Goal: Transaction & Acquisition: Book appointment/travel/reservation

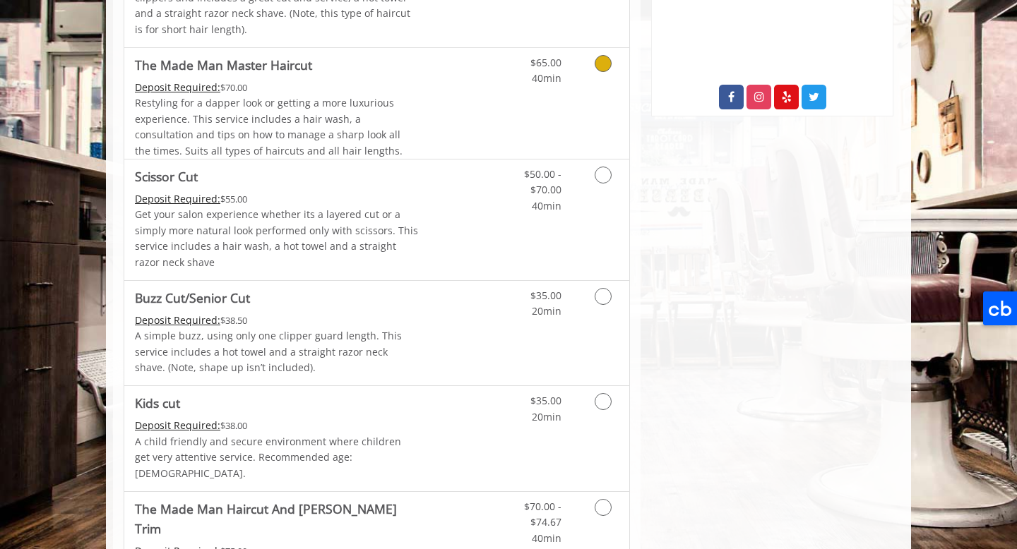
scroll to position [557, 0]
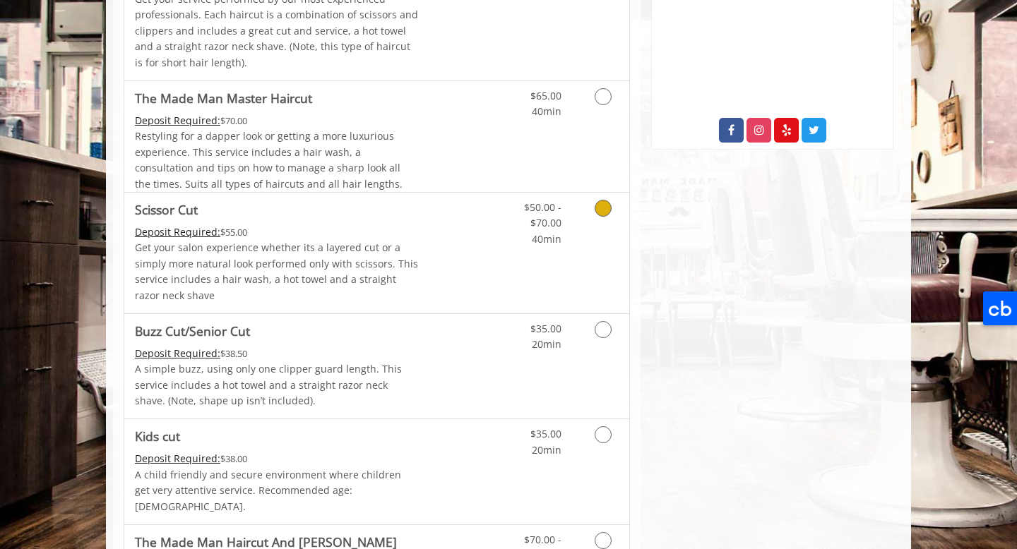
click at [475, 242] on link "Discounted Price" at bounding box center [461, 253] width 84 height 121
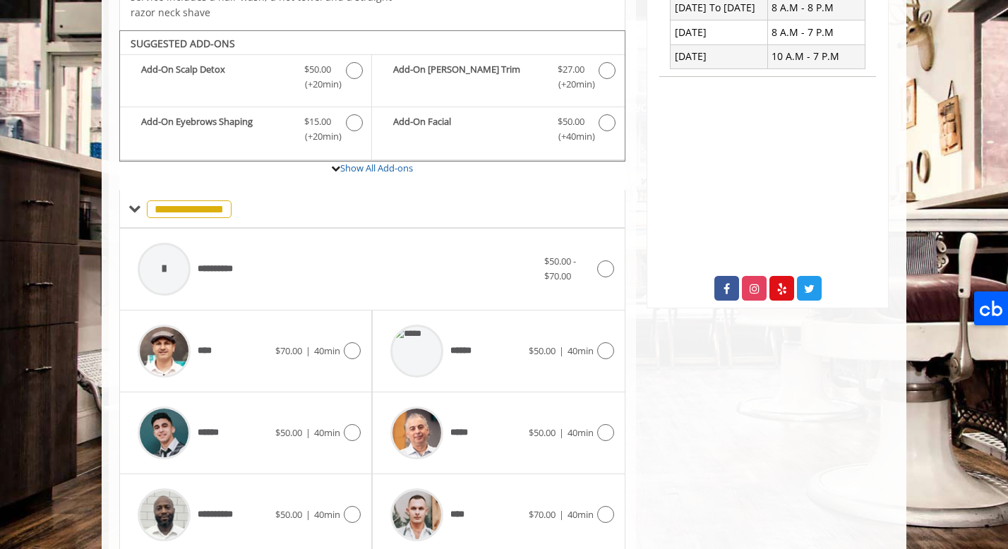
scroll to position [618, 0]
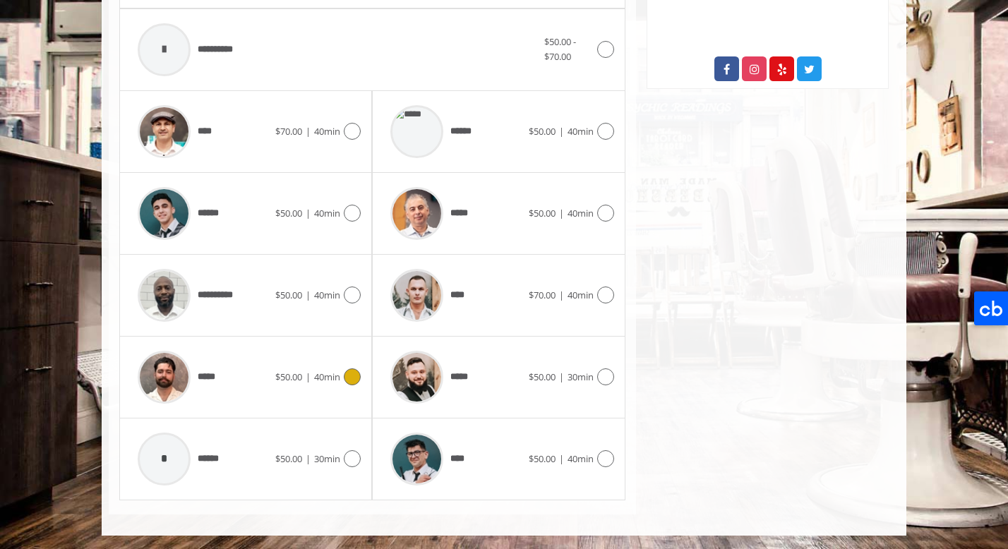
click at [282, 397] on div "***** $50.00 | 40min" at bounding box center [246, 377] width 230 height 67
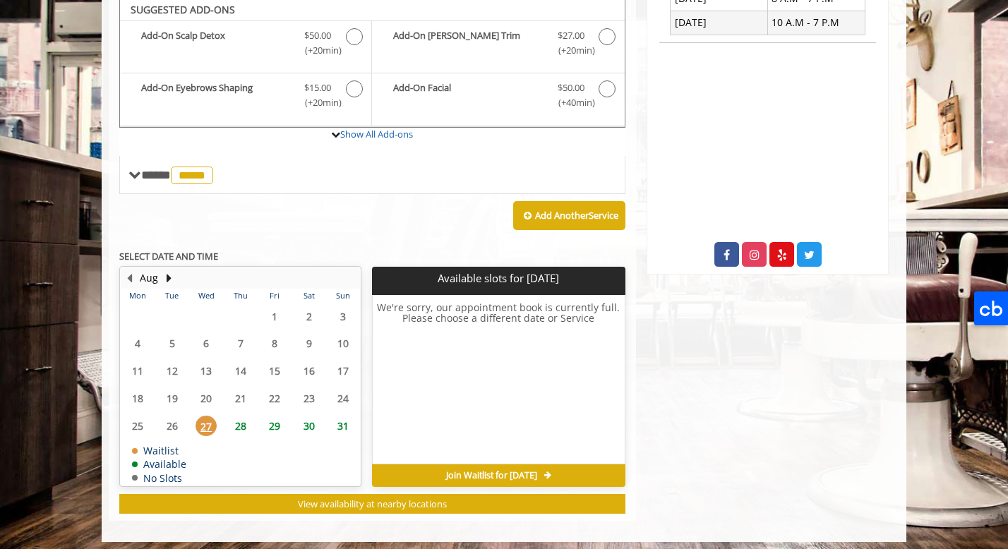
scroll to position [429, 0]
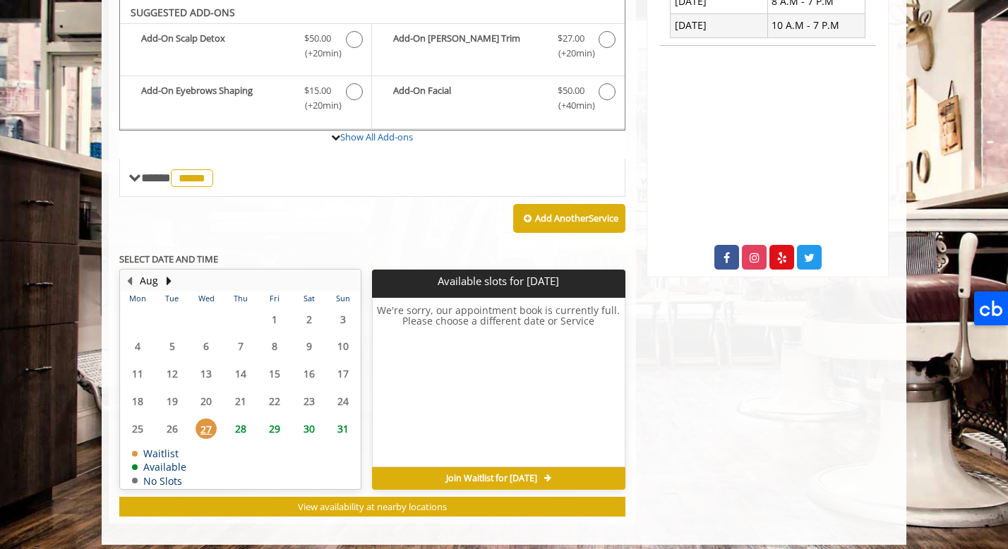
click at [237, 428] on span "28" at bounding box center [240, 429] width 21 height 20
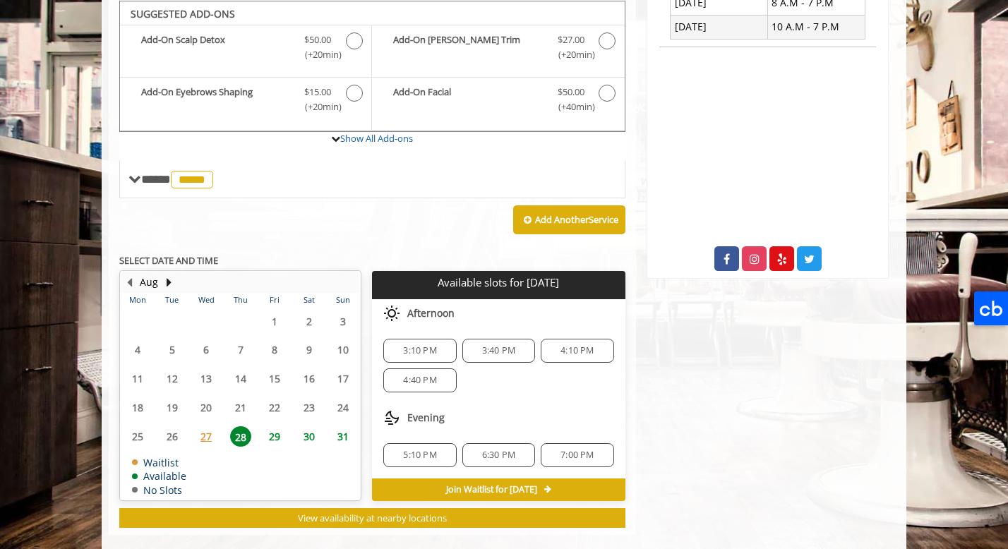
scroll to position [421, 0]
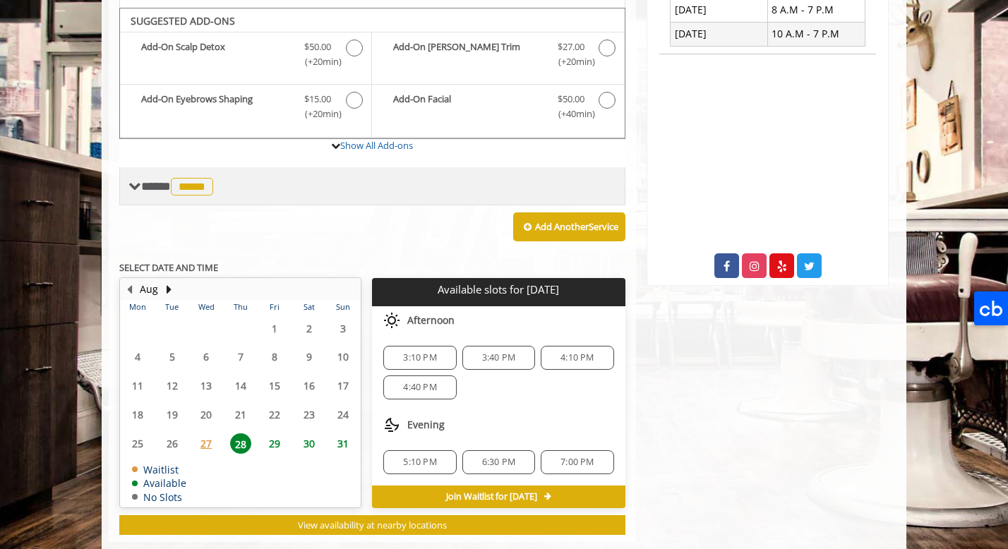
click at [162, 183] on span "**** ***** ********" at bounding box center [179, 186] width 76 height 13
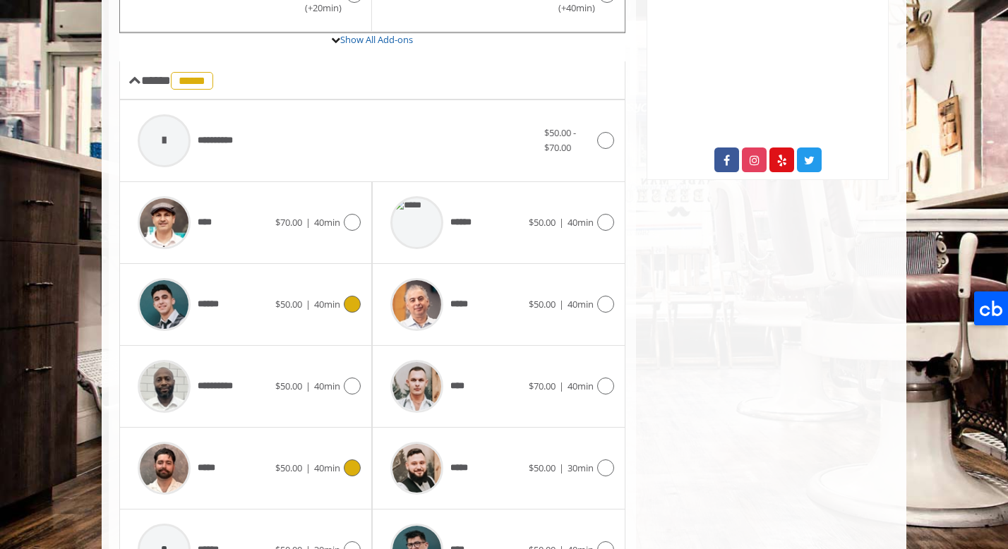
click at [323, 318] on div "****** $50.00 | 40min" at bounding box center [246, 304] width 230 height 67
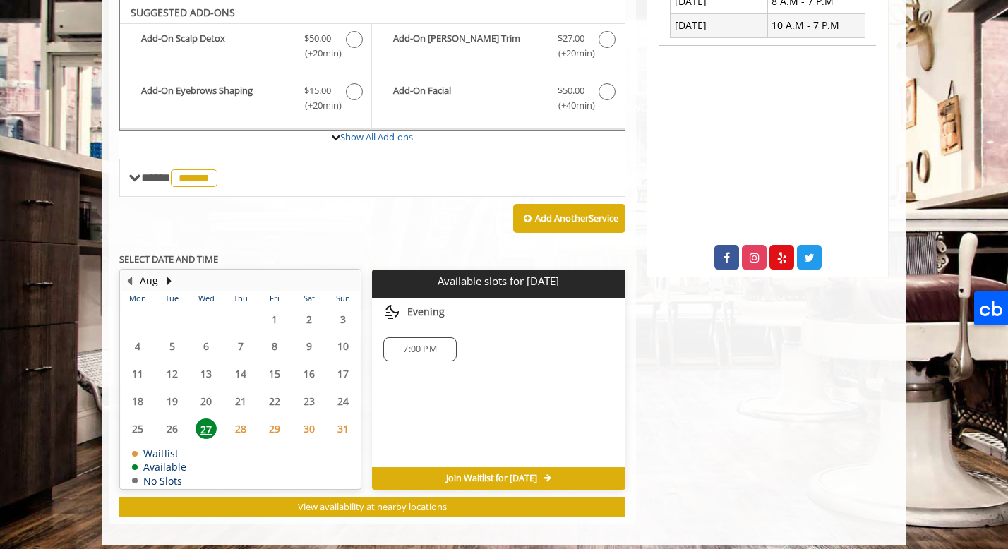
click at [239, 426] on span "28" at bounding box center [240, 429] width 21 height 20
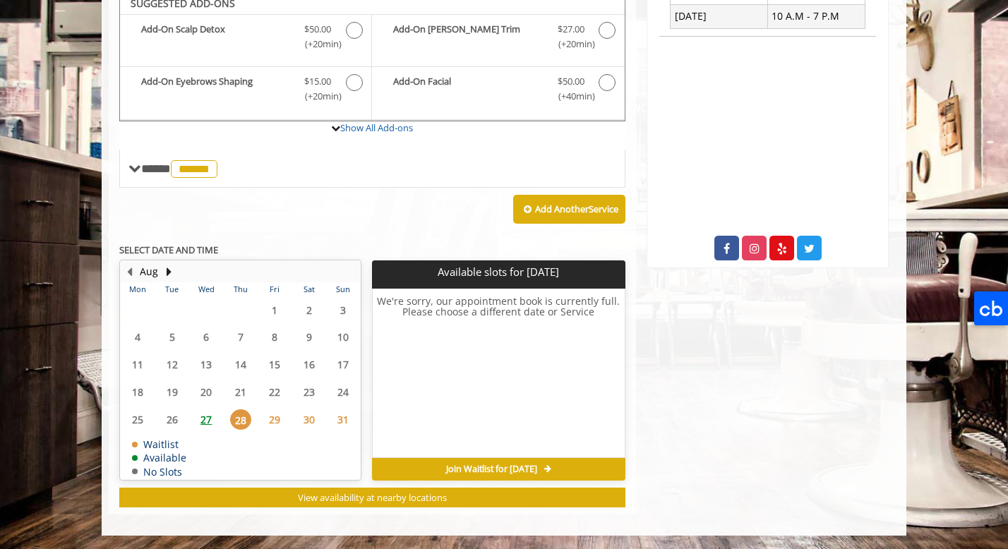
click at [265, 423] on span "29" at bounding box center [274, 419] width 21 height 20
click at [302, 419] on span "30" at bounding box center [309, 419] width 21 height 20
click at [364, 417] on div "Aug Mon Tue Wed Thu Fri Sat Sun 28 29 30 31 1 2 3 4 5 6 7 8 9 10 11 12 13 14 15…" at bounding box center [245, 371] width 253 height 220
click at [340, 418] on span "31" at bounding box center [343, 419] width 21 height 20
click at [243, 416] on span "28" at bounding box center [240, 419] width 21 height 20
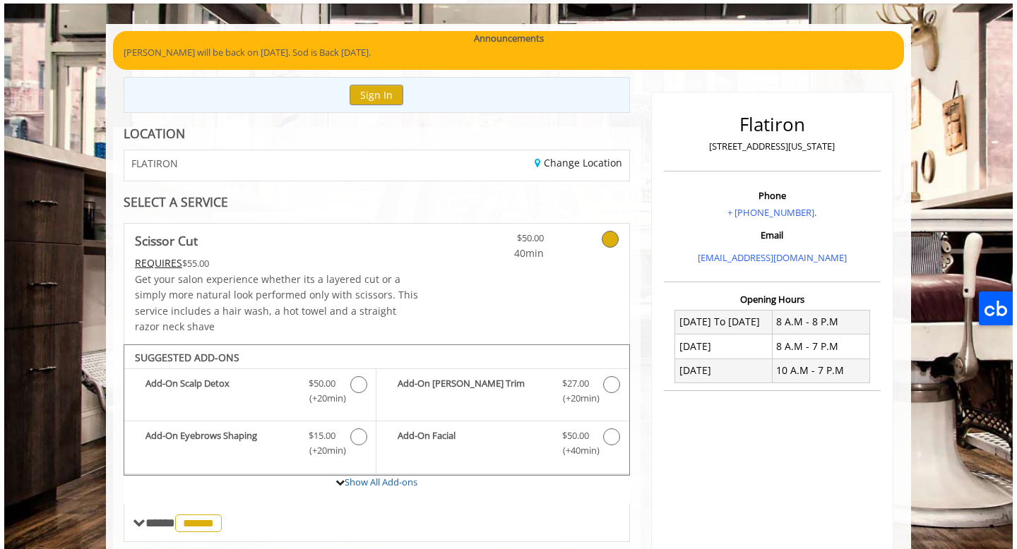
scroll to position [67, 0]
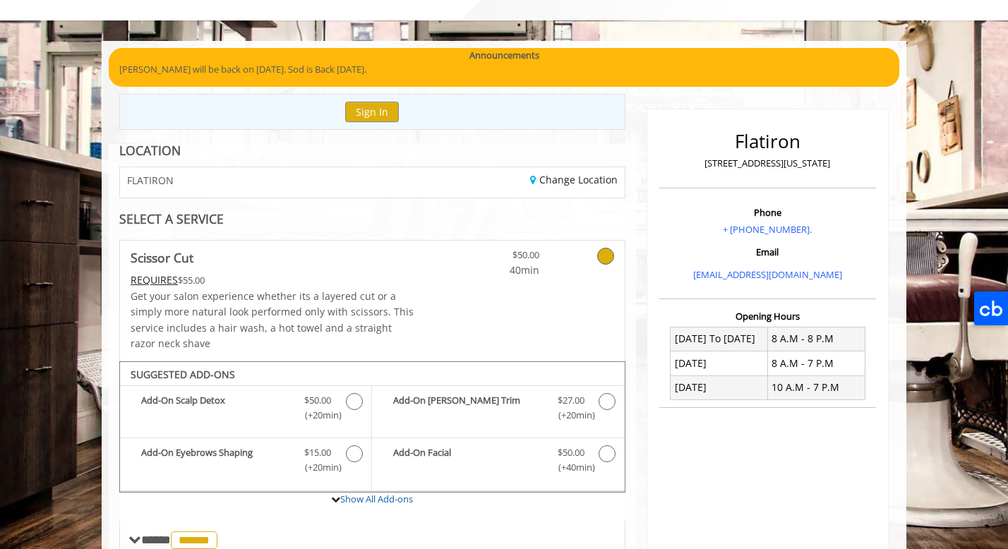
click at [167, 277] on Cut "REQUIRES" at bounding box center [154, 279] width 47 height 13
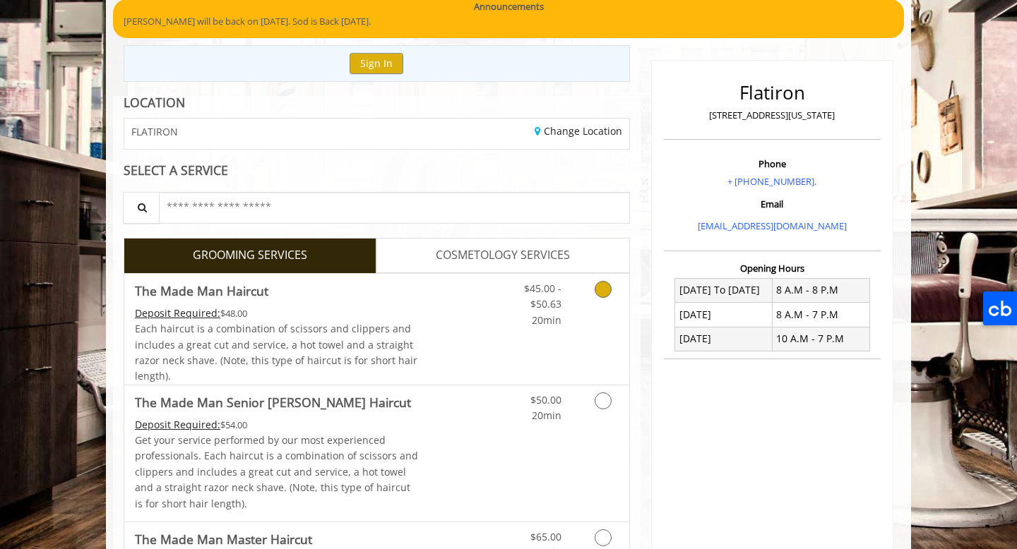
scroll to position [118, 0]
